Goal: Navigation & Orientation: Find specific page/section

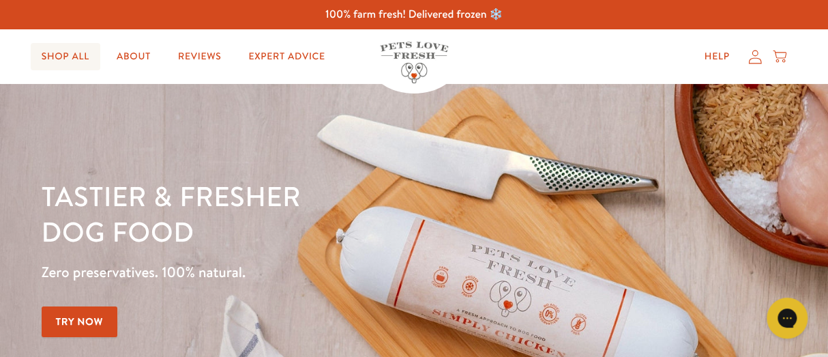
click at [80, 57] on link "Shop All" at bounding box center [66, 56] width 70 height 27
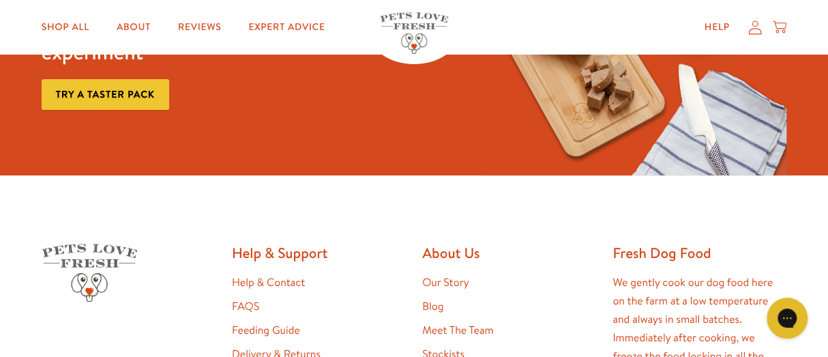
scroll to position [2192, 0]
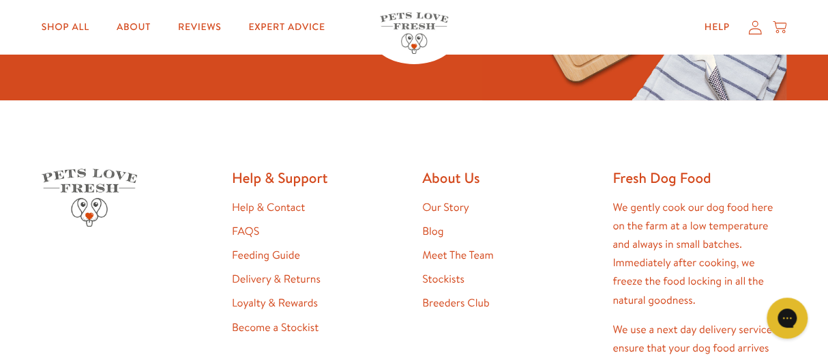
click at [447, 280] on link "Stockists" at bounding box center [443, 278] width 42 height 15
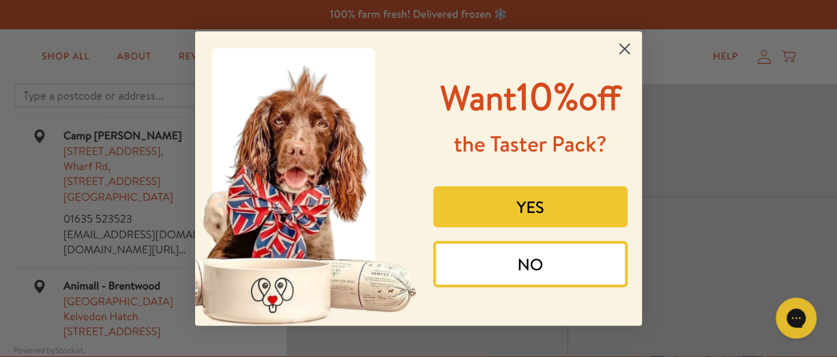
drag, startPoint x: 628, startPoint y: 42, endPoint x: 546, endPoint y: 1, distance: 92.1
click at [625, 40] on icon "Close dialog" at bounding box center [624, 49] width 24 height 24
